Goal: Transaction & Acquisition: Purchase product/service

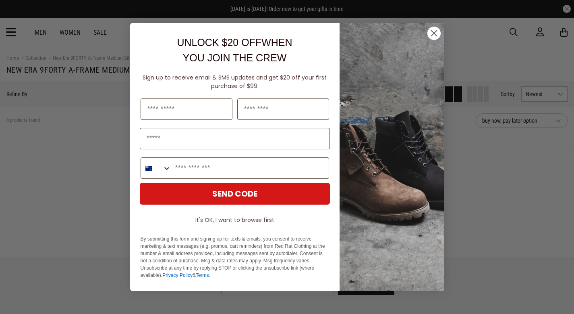
click at [435, 32] on icon "Close dialog" at bounding box center [434, 34] width 6 height 6
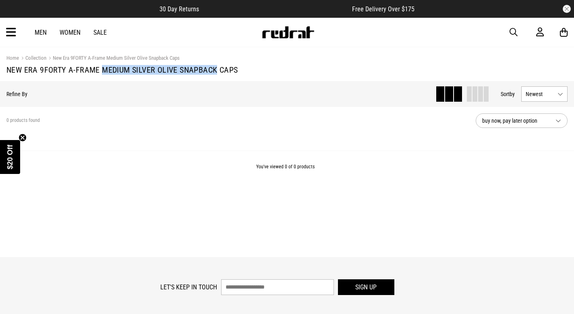
drag, startPoint x: 103, startPoint y: 68, endPoint x: 215, endPoint y: 69, distance: 111.7
click at [215, 69] on h1 "New Era 9FORTY A-Frame Medium Silver Olive Snapback Caps" at bounding box center [287, 70] width 562 height 10
click at [514, 30] on span "button" at bounding box center [514, 32] width 8 height 10
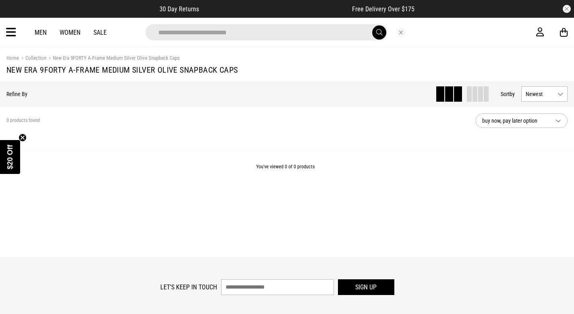
type input "**********"
click at [375, 35] on button "submit" at bounding box center [379, 32] width 14 height 14
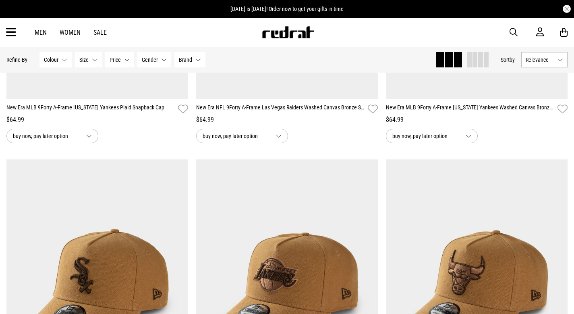
scroll to position [286, 0]
click at [466, 58] on div at bounding box center [477, 59] width 23 height 15
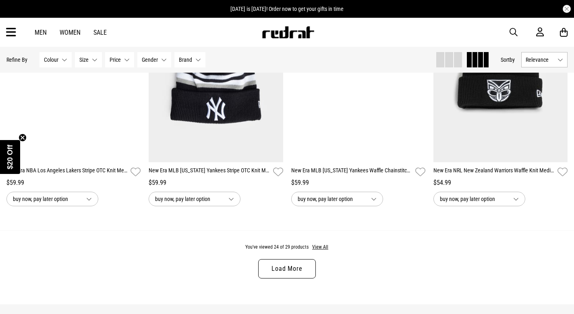
scroll to position [1396, 0]
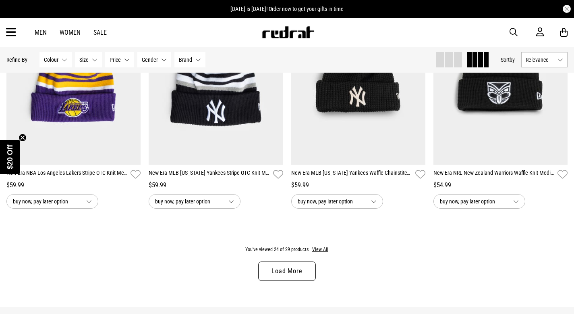
click at [296, 272] on link "Load More" at bounding box center [286, 270] width 57 height 19
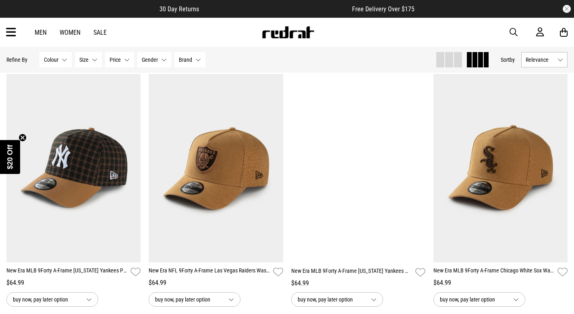
scroll to position [119, 0]
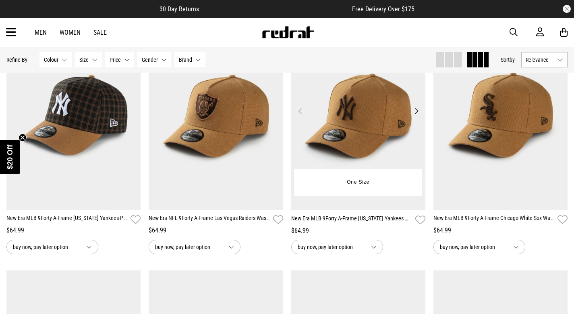
click at [352, 135] on img at bounding box center [358, 115] width 135 height 189
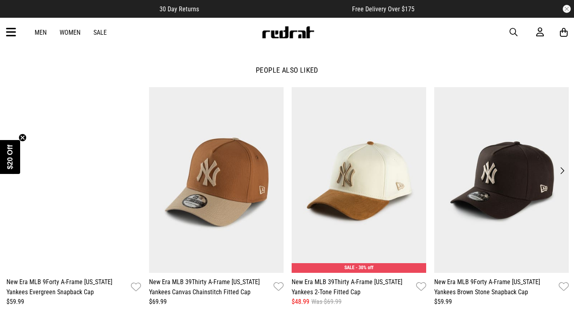
scroll to position [932, 0]
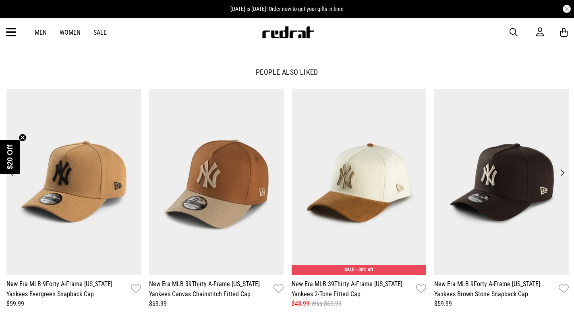
click at [564, 169] on button "Next" at bounding box center [562, 172] width 11 height 11
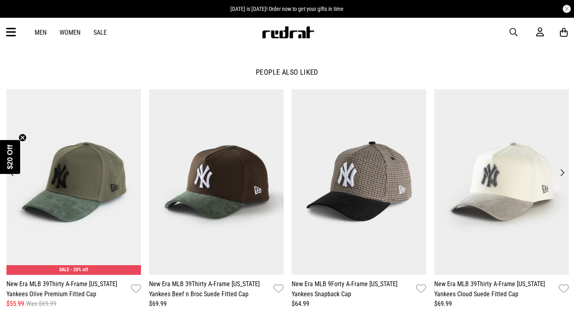
click at [562, 173] on button "Next" at bounding box center [562, 172] width 11 height 11
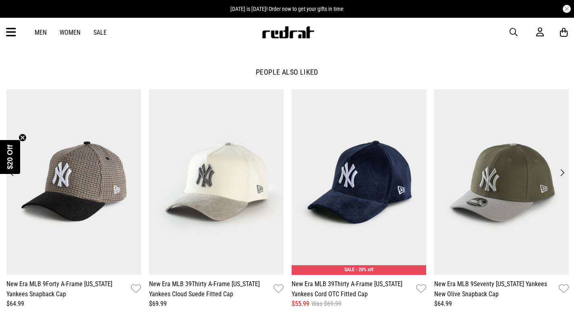
click at [562, 173] on button "Next" at bounding box center [562, 172] width 11 height 11
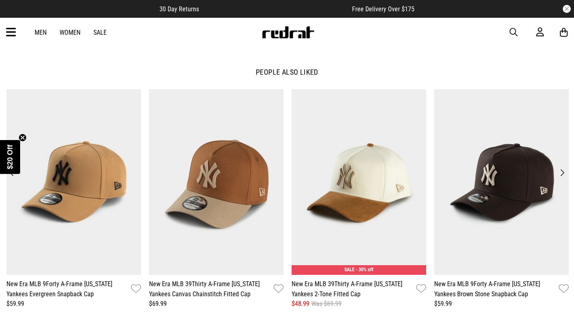
click at [562, 173] on button "Next" at bounding box center [562, 172] width 11 height 11
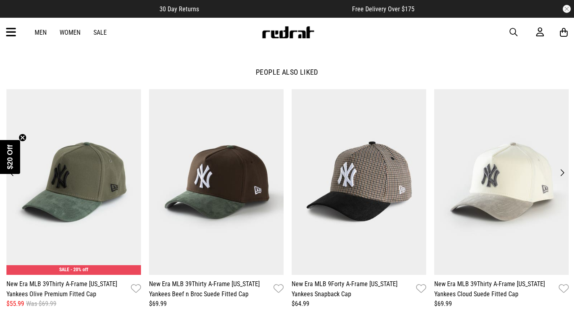
click at [562, 173] on button "Next" at bounding box center [562, 172] width 11 height 11
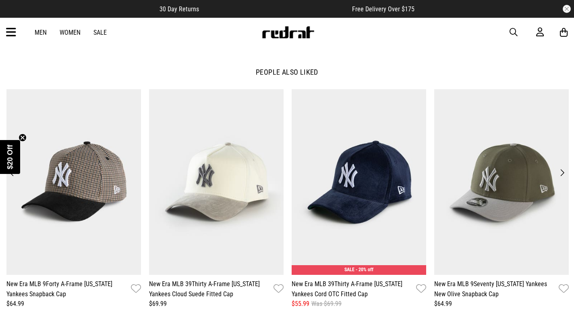
click at [562, 173] on button "Next" at bounding box center [562, 172] width 11 height 11
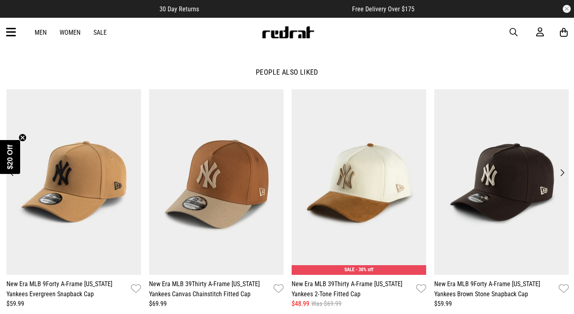
click at [562, 173] on button "Next" at bounding box center [562, 172] width 11 height 11
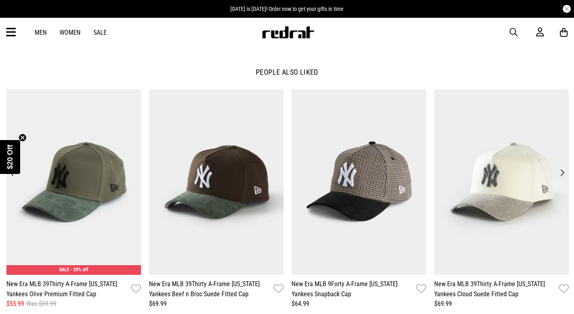
click at [562, 173] on button "Next" at bounding box center [562, 172] width 11 height 11
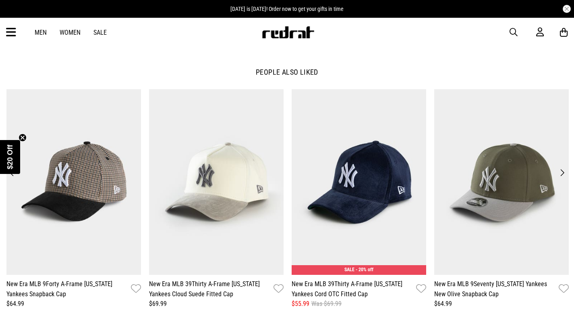
click at [562, 173] on button "Next" at bounding box center [562, 172] width 11 height 11
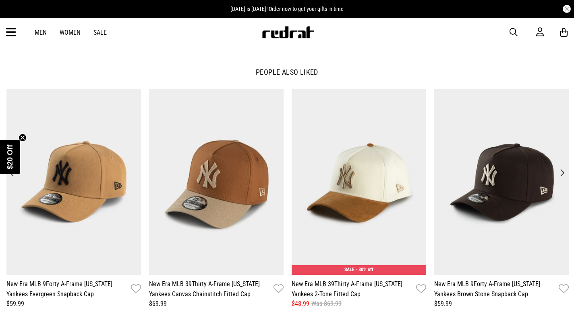
click at [562, 173] on button "Next" at bounding box center [562, 172] width 11 height 11
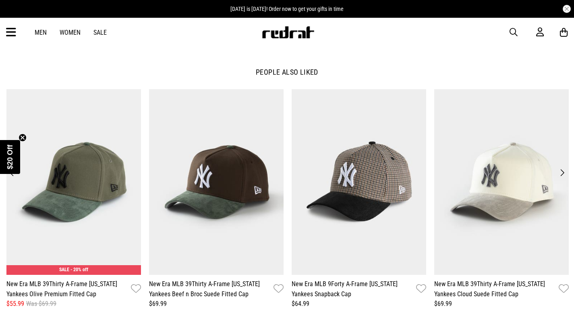
click at [562, 173] on button "Next" at bounding box center [562, 172] width 11 height 11
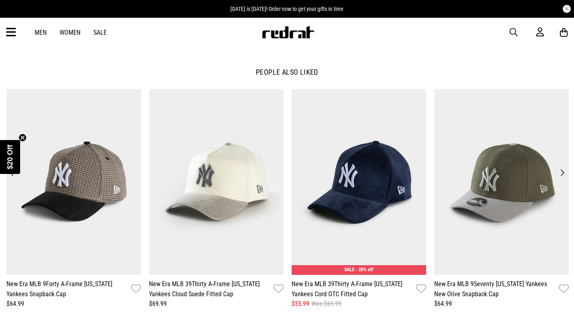
click at [562, 173] on button "Next" at bounding box center [562, 172] width 11 height 11
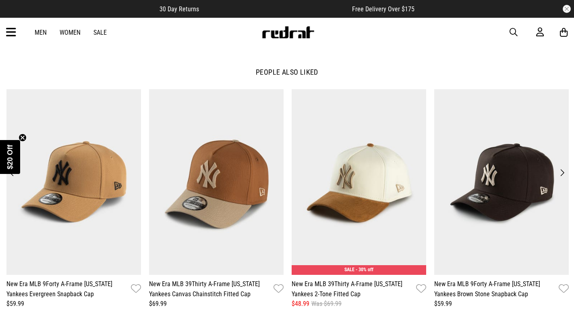
click at [562, 173] on button "Next" at bounding box center [562, 172] width 11 height 11
